Goal: Information Seeking & Learning: Learn about a topic

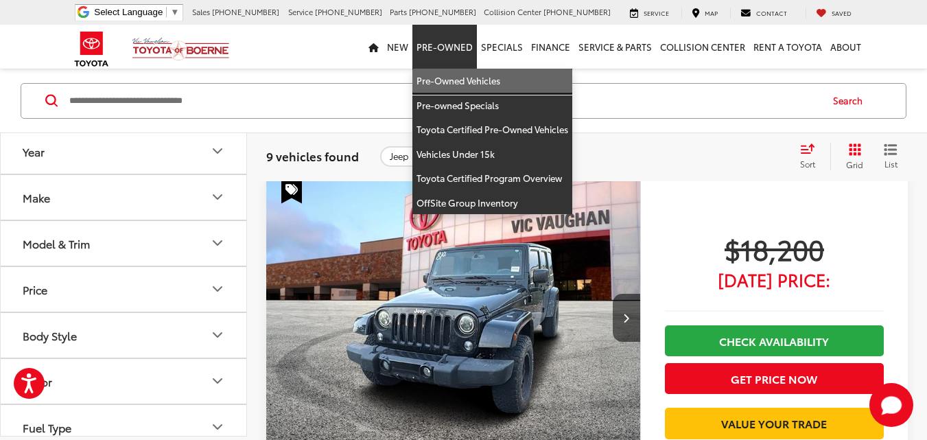
click at [476, 84] on link "Pre-Owned Vehicles" at bounding box center [492, 81] width 160 height 25
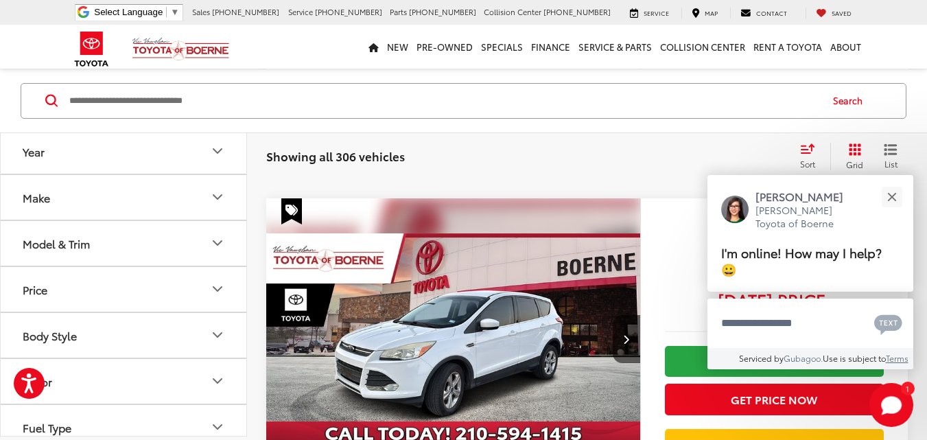
scroll to position [1304, 0]
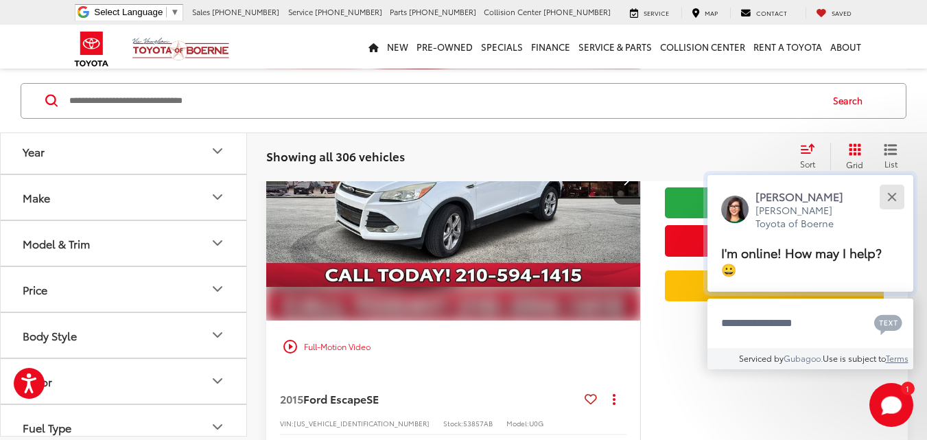
click at [893, 193] on button "Close" at bounding box center [892, 197] width 30 height 30
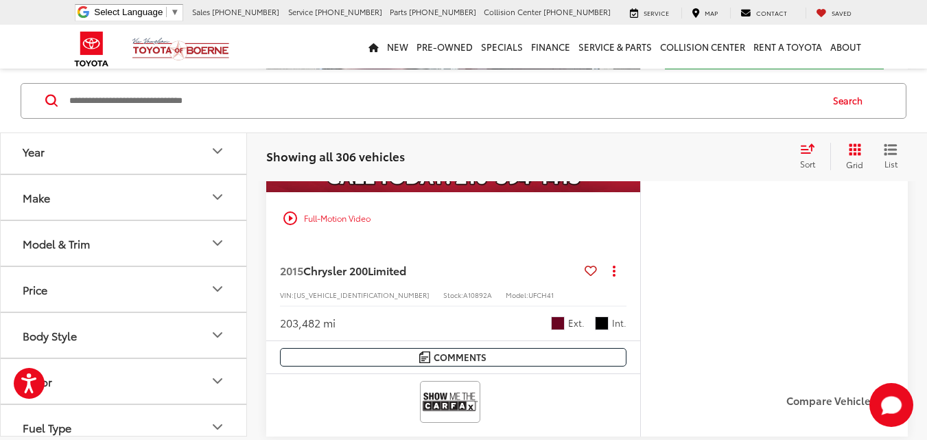
scroll to position [3518, 0]
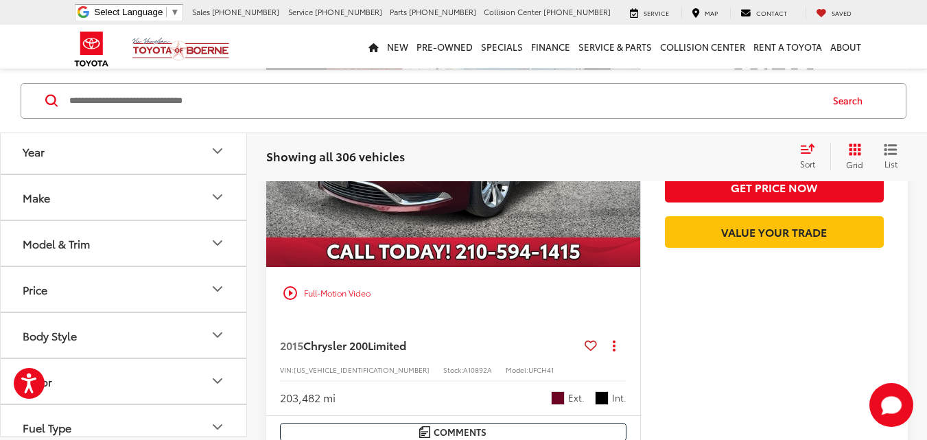
click at [918, 145] on div "Showing all 306 vehicles Clear All + 0 test Sort Price: High to Low Price: Low …" at bounding box center [587, 155] width 680 height 49
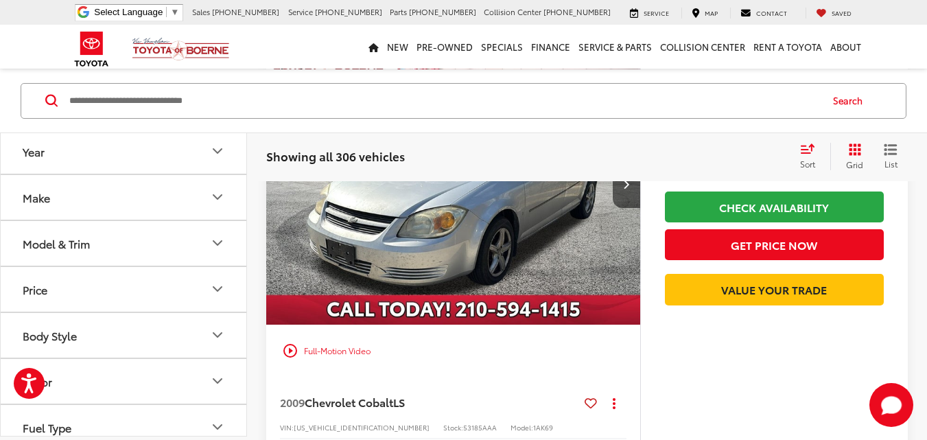
scroll to position [274, 0]
